Goal: Find specific page/section: Find specific page/section

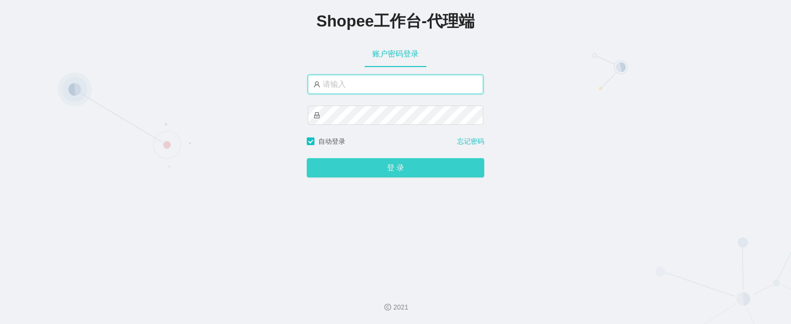
type input "yn02"
click at [367, 164] on button "登 录" at bounding box center [396, 167] width 178 height 19
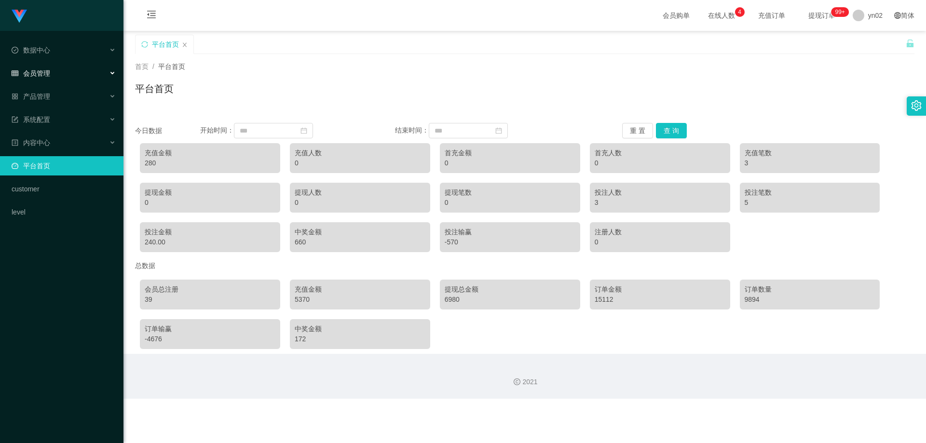
click at [61, 72] on div "会员管理" at bounding box center [61, 73] width 123 height 19
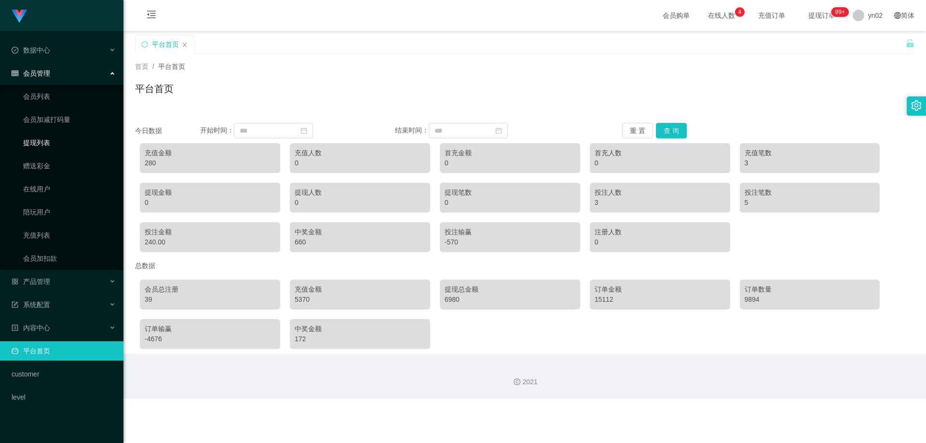
click at [54, 140] on link "提现列表" at bounding box center [69, 142] width 93 height 19
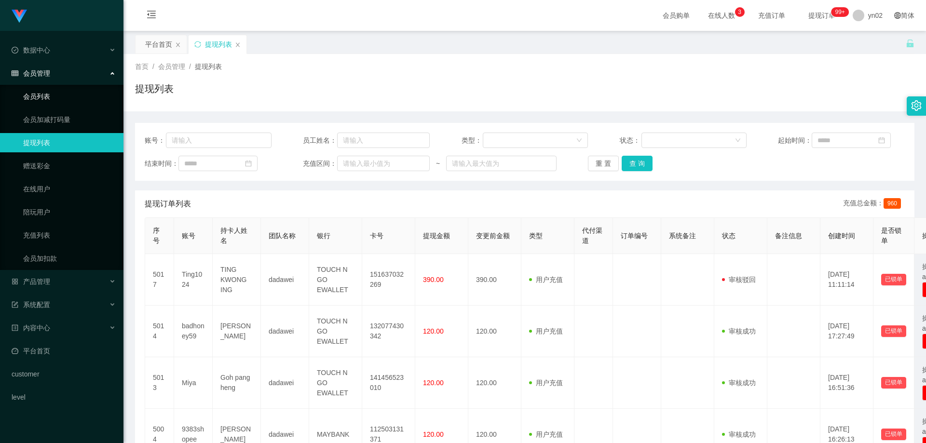
click at [51, 96] on link "会员列表" at bounding box center [69, 96] width 93 height 19
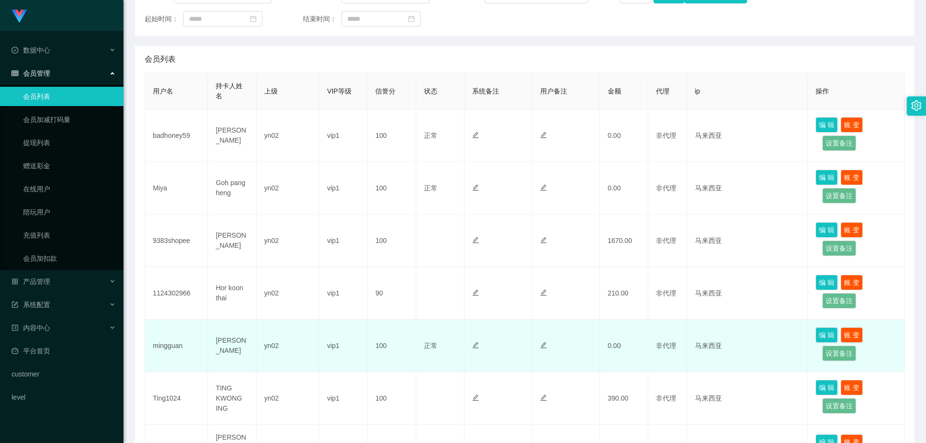
scroll to position [193, 0]
